Goal: Check status: Check status

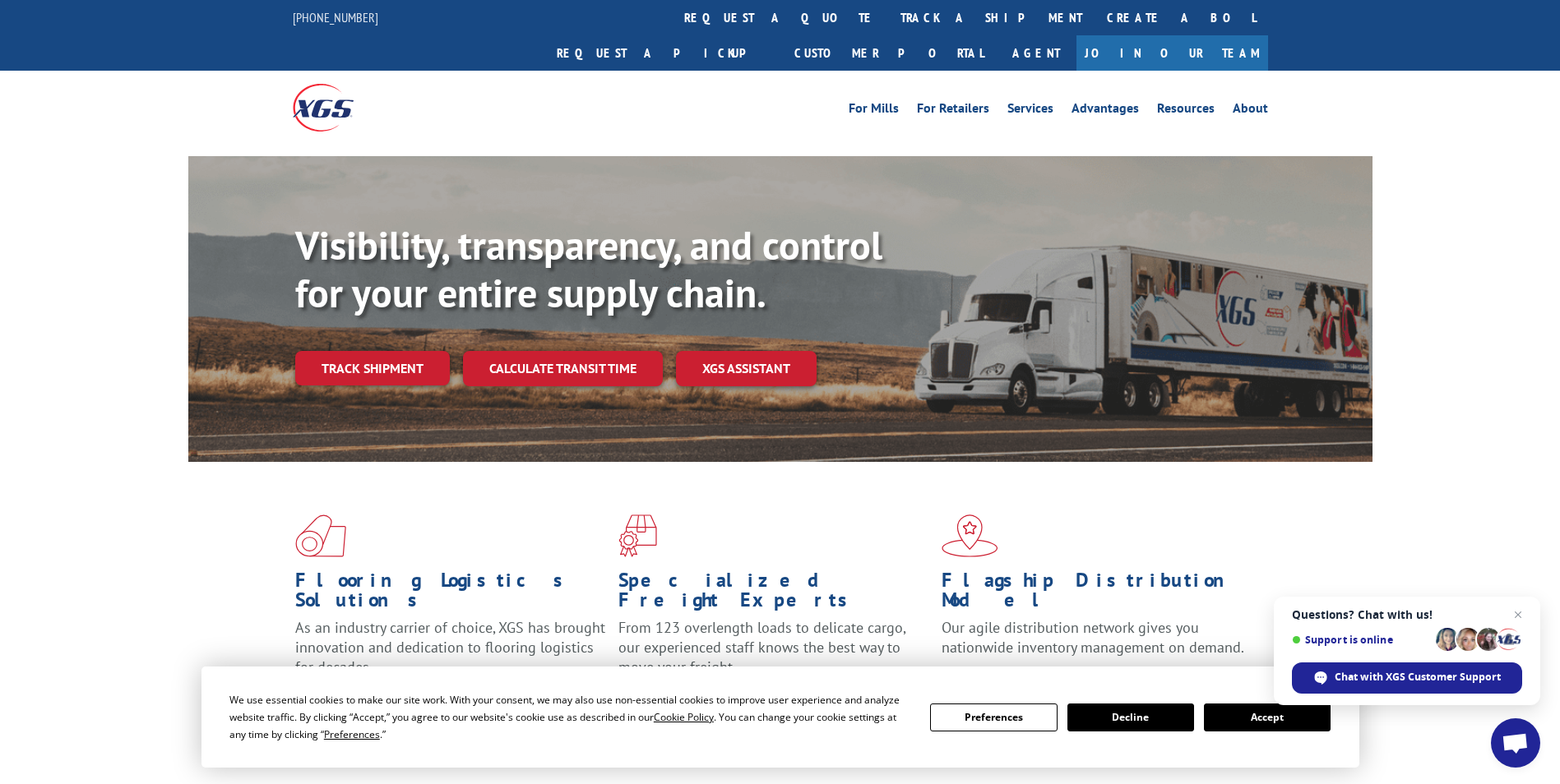
click at [888, 13] on link "track a shipment" at bounding box center [992, 17] width 207 height 36
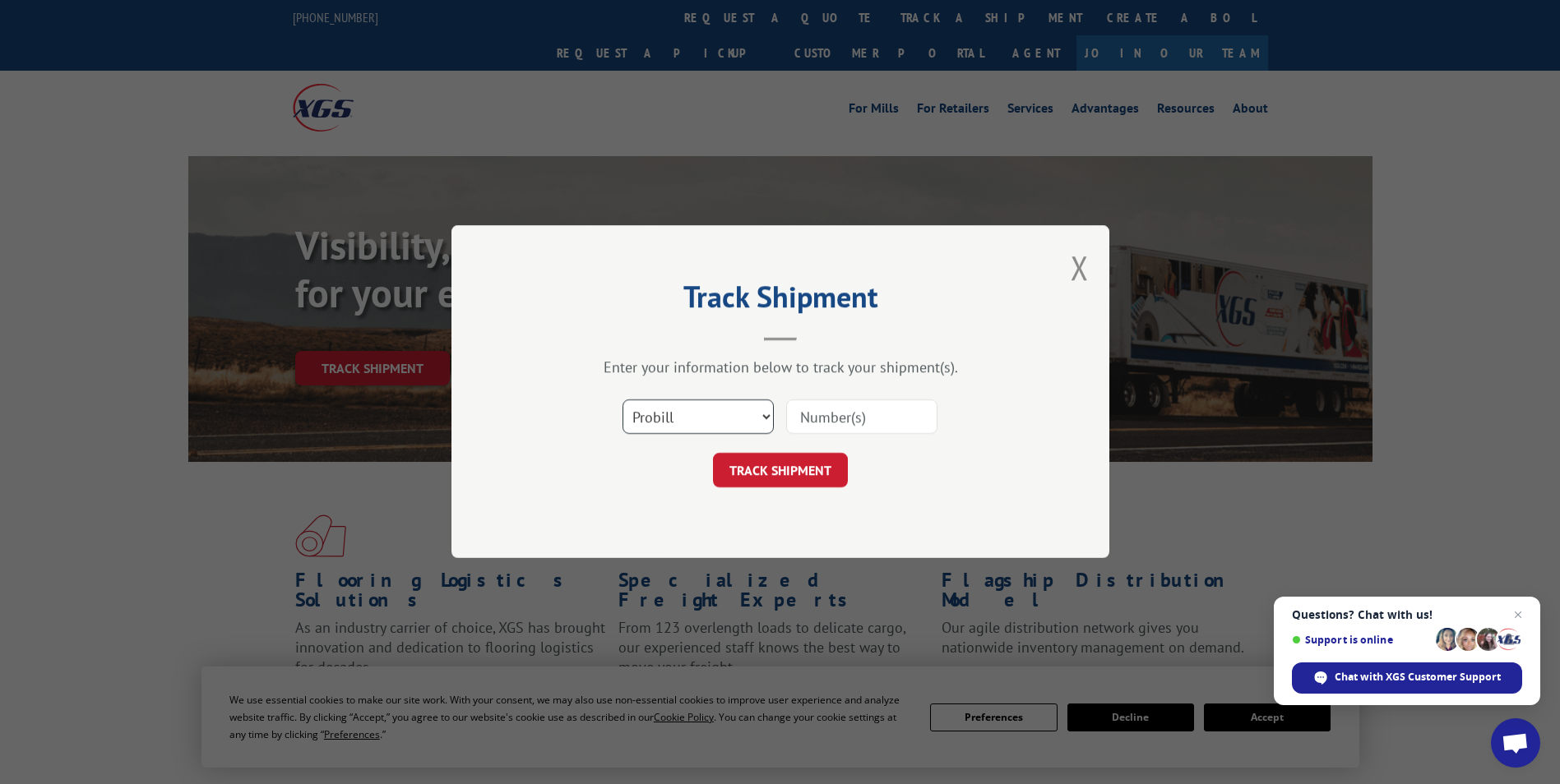
click at [711, 402] on select "Select category... Probill BOL PO" at bounding box center [697, 418] width 151 height 35
click at [907, 402] on input at bounding box center [861, 418] width 151 height 35
type input "17595056"
click button "TRACK SHIPMENT" at bounding box center [780, 471] width 135 height 35
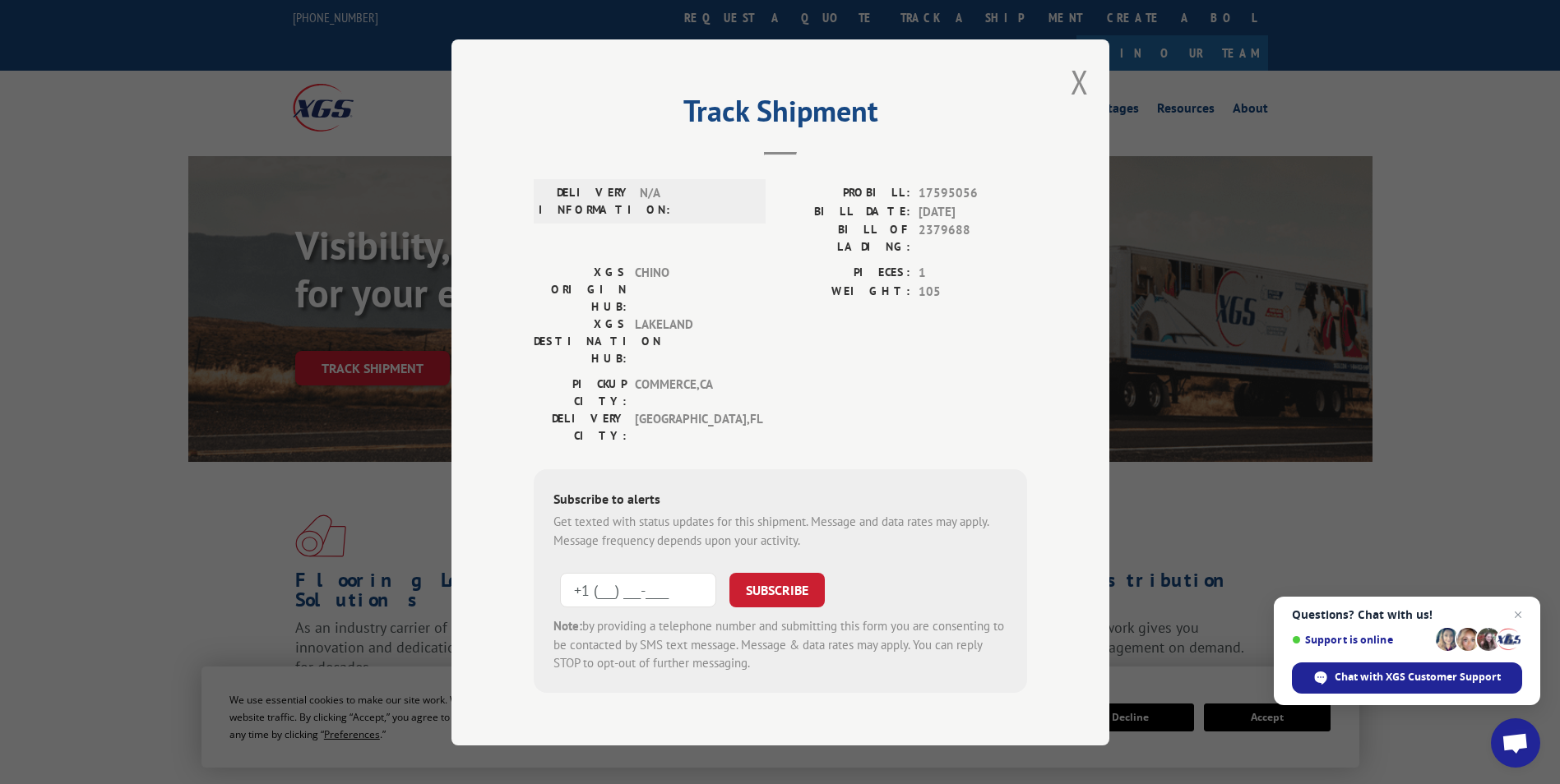
click at [614, 573] on input "+1 (___) ___-____" at bounding box center [638, 591] width 156 height 35
type input "[PHONE_NUMBER]"
click at [784, 573] on button "SUBSCRIBE" at bounding box center [777, 591] width 95 height 35
click at [797, 573] on button "SUBSCRIBE" at bounding box center [777, 591] width 95 height 35
click at [1091, 89] on div "Track Shipment DELIVERY INFORMATION: N/A PROBILL: 17595056 BILL DATE: [DATE] BI…" at bounding box center [780, 392] width 658 height 706
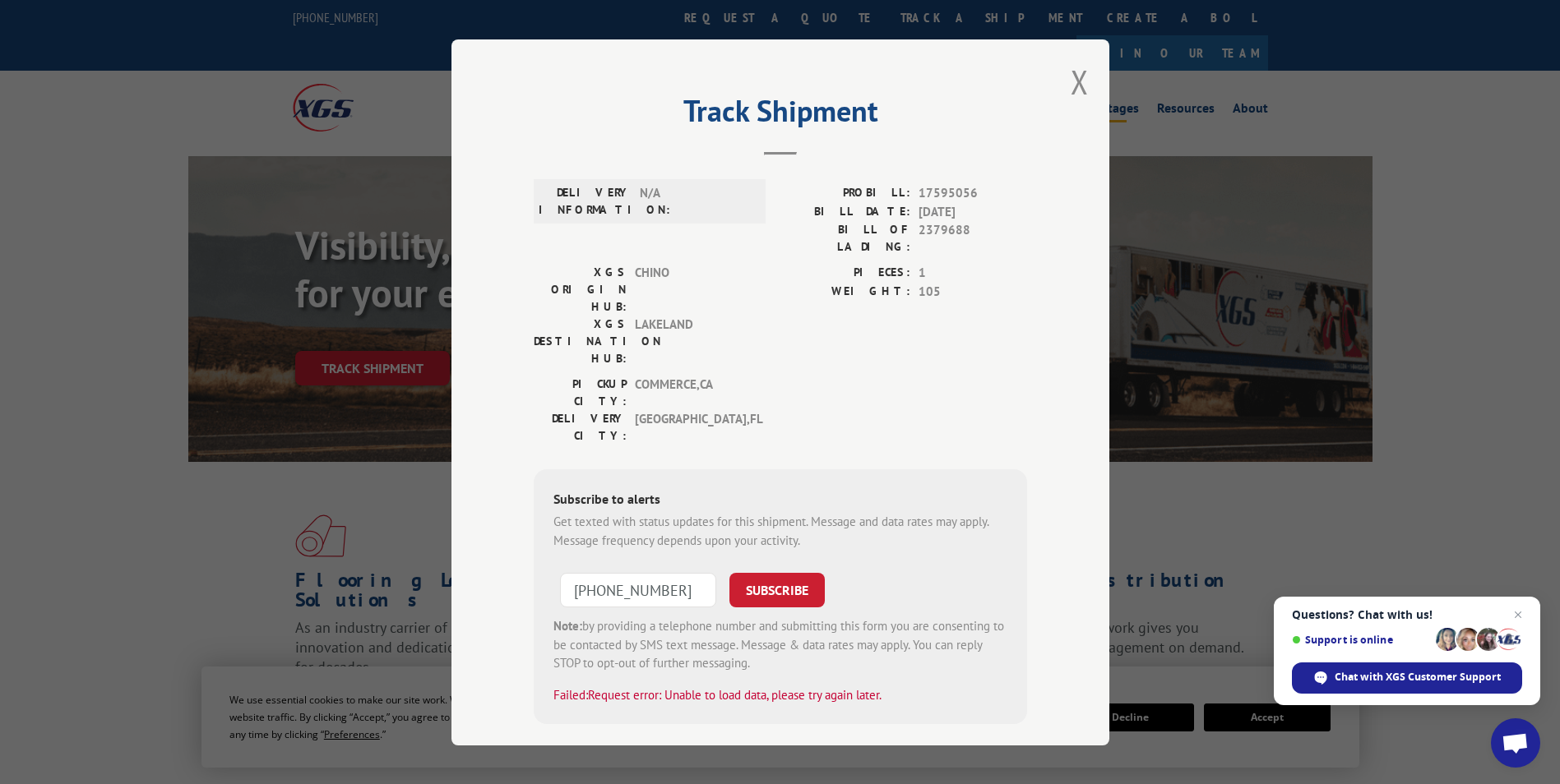
click at [1083, 78] on button "Close modal" at bounding box center [1080, 82] width 18 height 44
